Goal: Navigation & Orientation: Find specific page/section

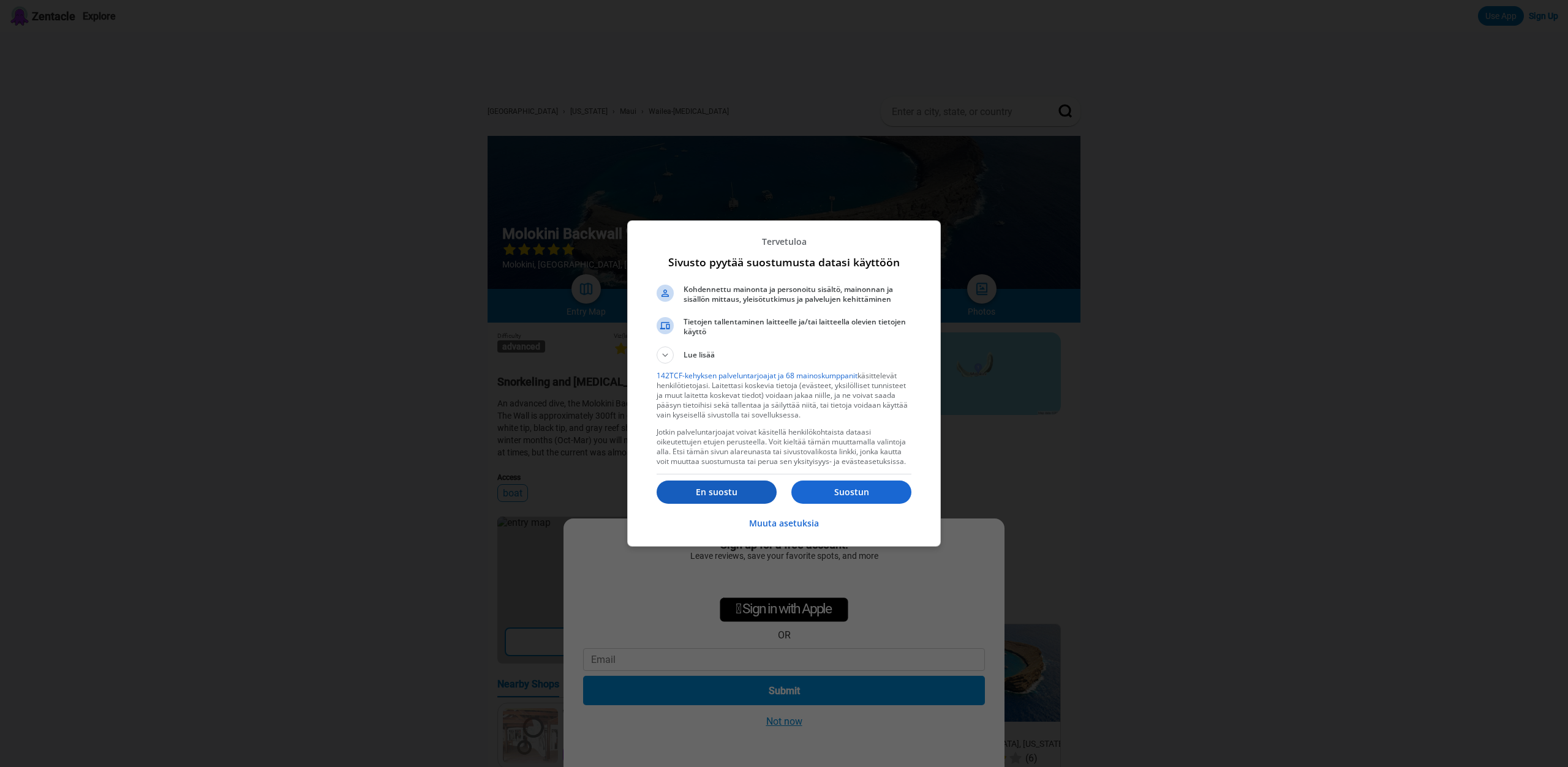
click at [711, 488] on p "En suostu" at bounding box center [716, 493] width 120 height 13
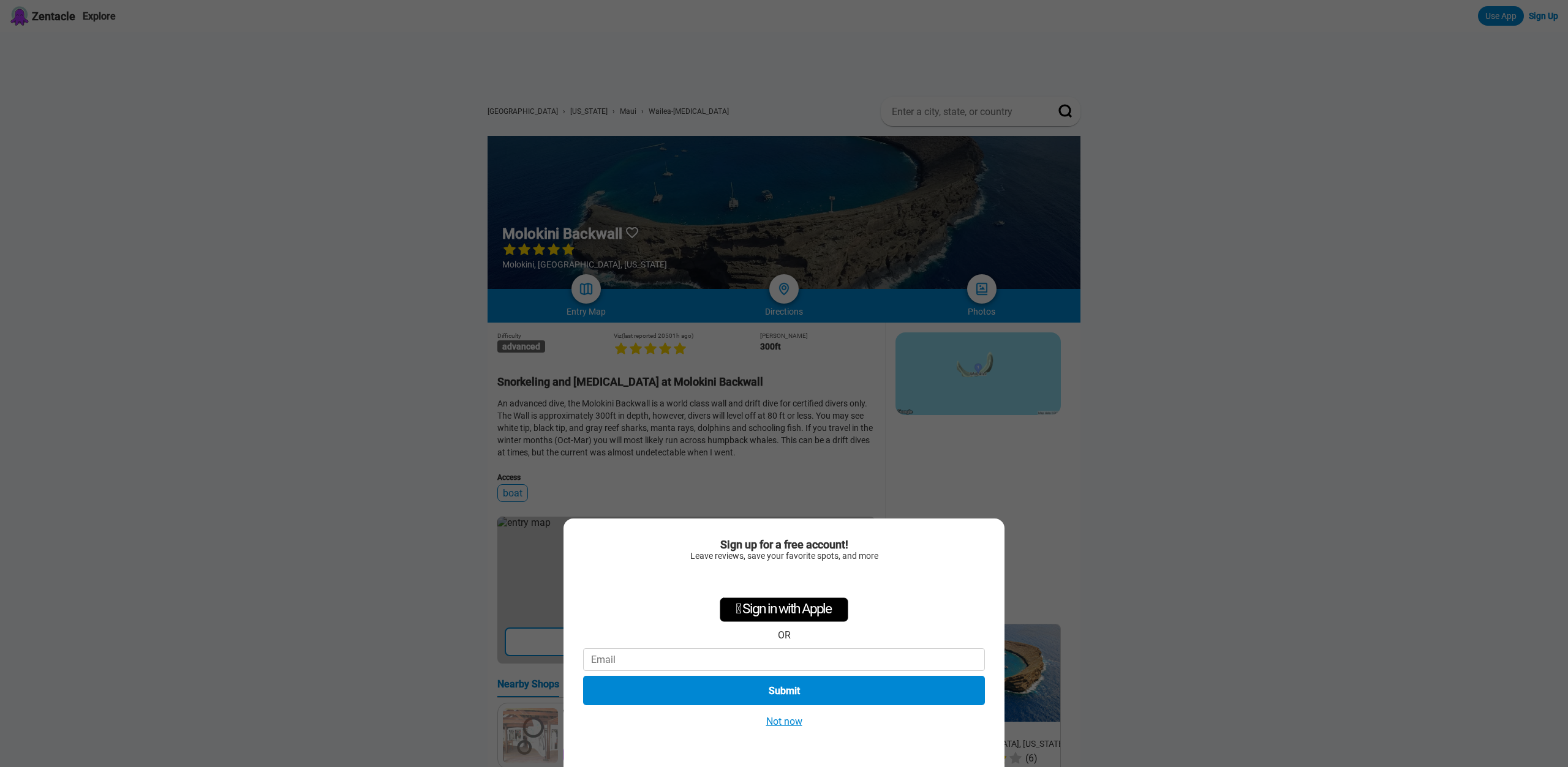
click at [788, 720] on button "Not now" at bounding box center [784, 721] width 43 height 13
